Goal: Navigation & Orientation: Find specific page/section

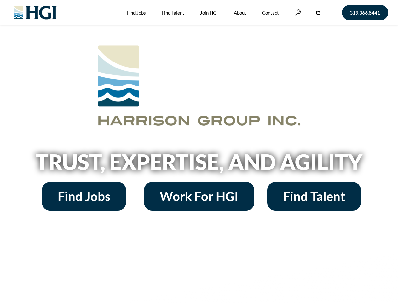
click at [199, 151] on h2 "Trust, Expertise, and Agility" at bounding box center [199, 161] width 359 height 21
click at [297, 12] on link at bounding box center [298, 12] width 6 height 6
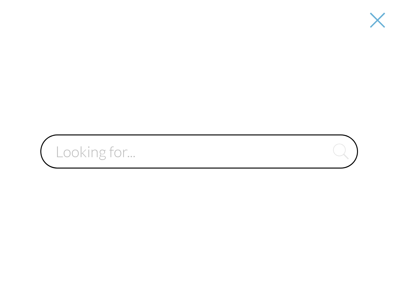
click at [199, 164] on input "text" at bounding box center [199, 151] width 318 height 34
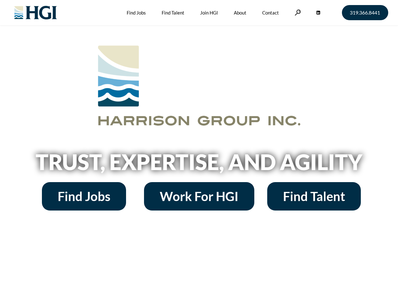
click at [199, 151] on h2 "Trust, Expertise, and Agility" at bounding box center [199, 161] width 359 height 21
click at [297, 12] on link at bounding box center [298, 12] width 6 height 6
